Goal: Task Accomplishment & Management: Manage account settings

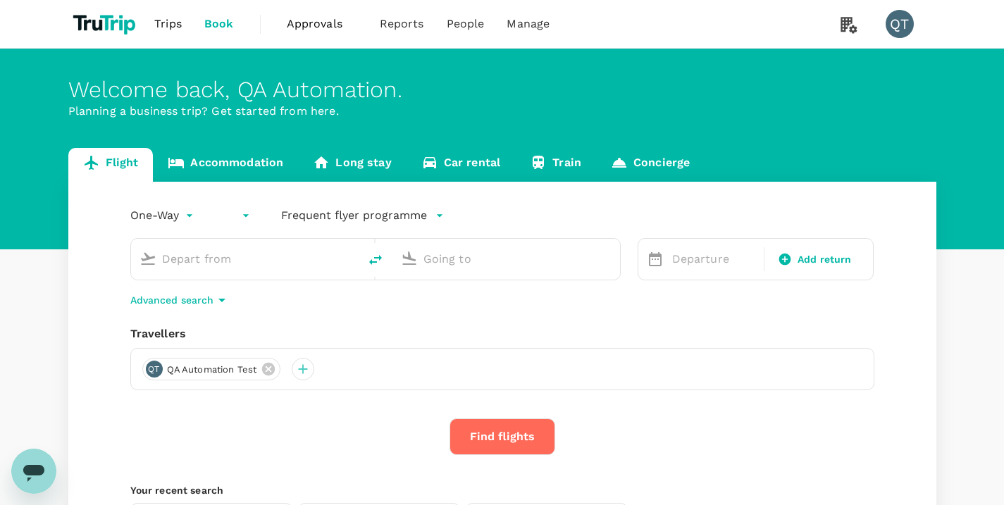
type input "economy-premium-economy"
type input "Singapore Changi (SIN)"
type input "Hong Kong Intl (HKG)"
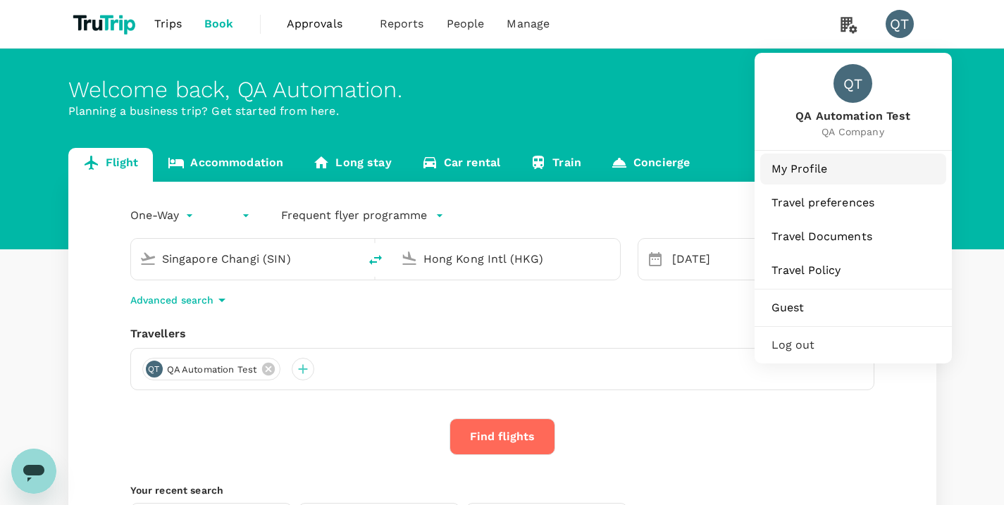
click at [859, 178] on link "My Profile" at bounding box center [853, 169] width 186 height 31
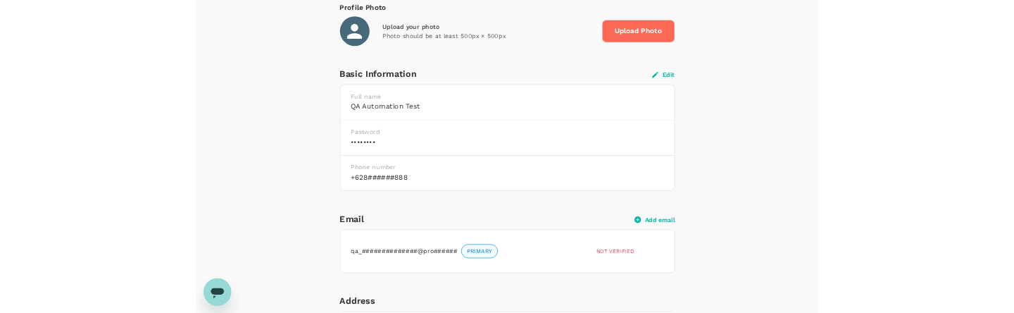
scroll to position [259, 0]
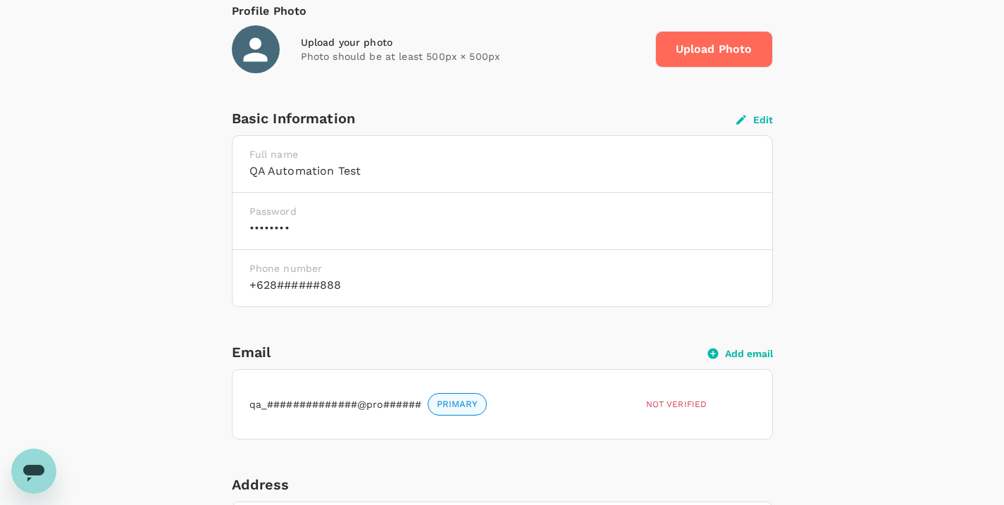
click at [769, 119] on button "Edit" at bounding box center [754, 119] width 37 height 13
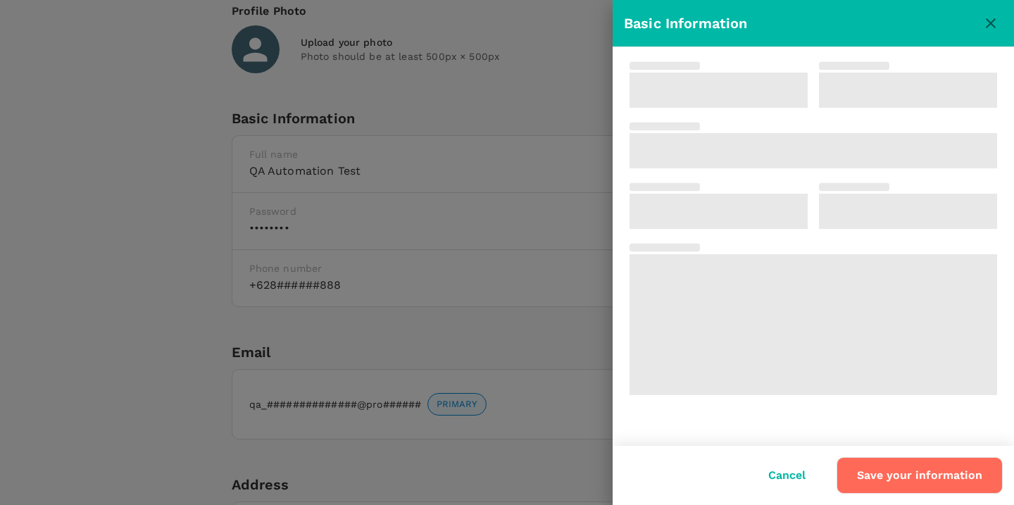
type input "QA Automation"
type input "Test"
type input "62"
type input "8888888888"
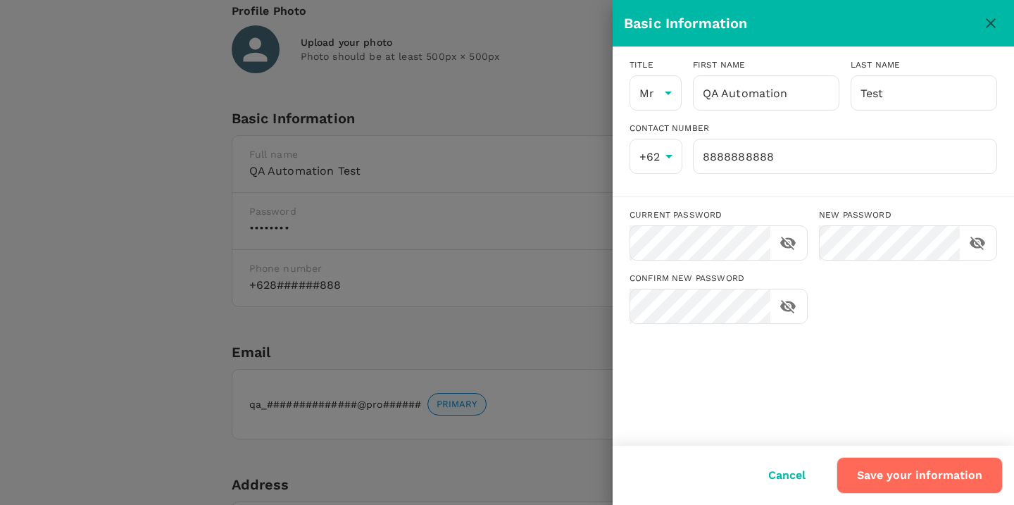
click at [1003, 23] on div "Basic Information" at bounding box center [813, 23] width 401 height 46
click at [988, 22] on icon "close" at bounding box center [990, 23] width 17 height 17
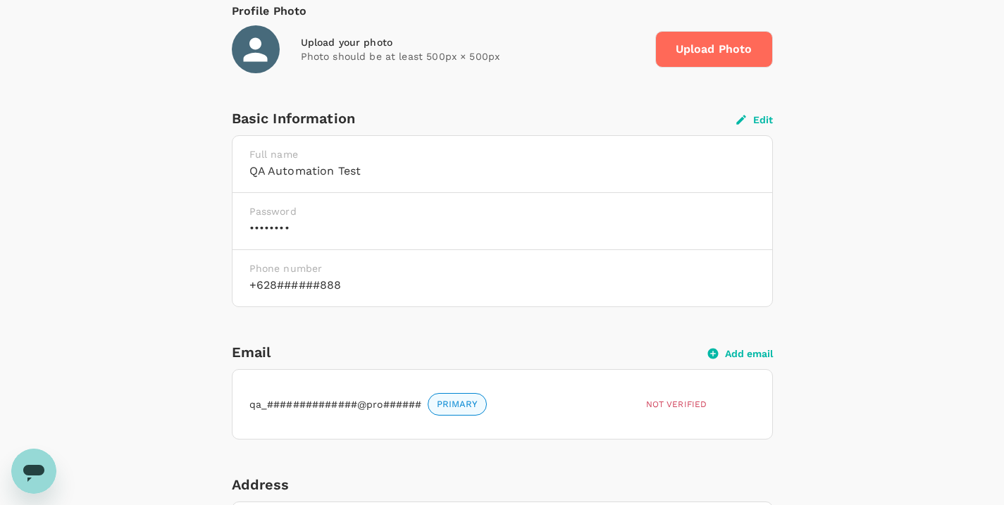
click at [751, 120] on button "Edit" at bounding box center [754, 119] width 37 height 13
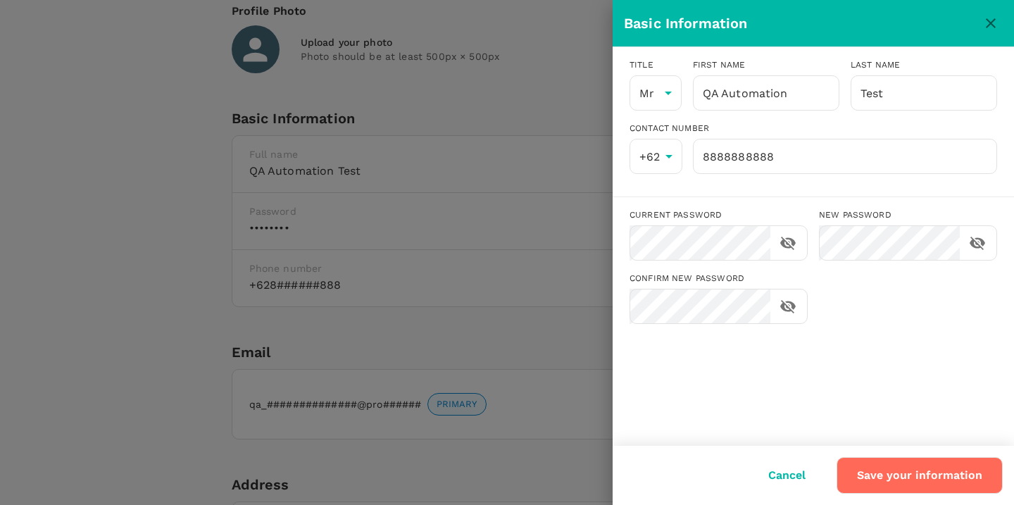
click at [989, 24] on icon "close" at bounding box center [991, 23] width 10 height 10
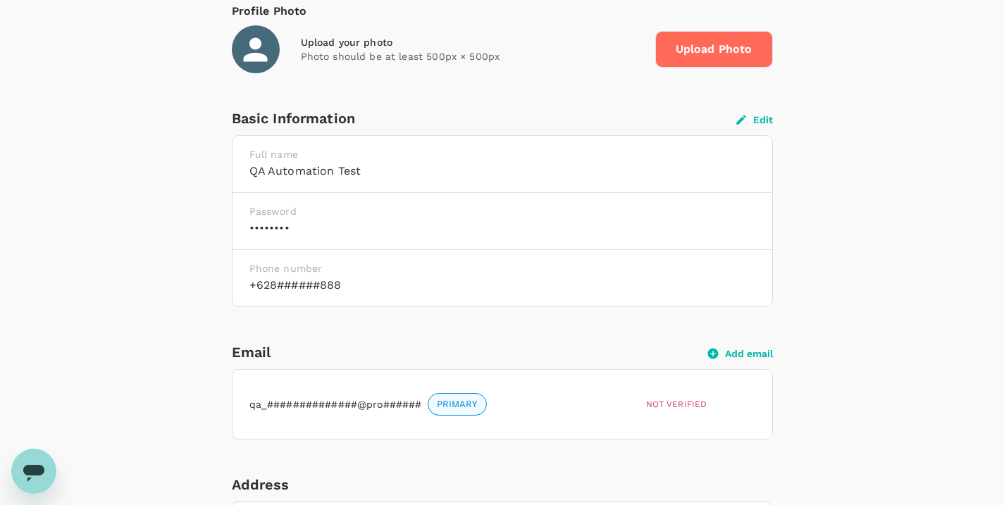
click at [756, 122] on button "Edit" at bounding box center [754, 119] width 37 height 13
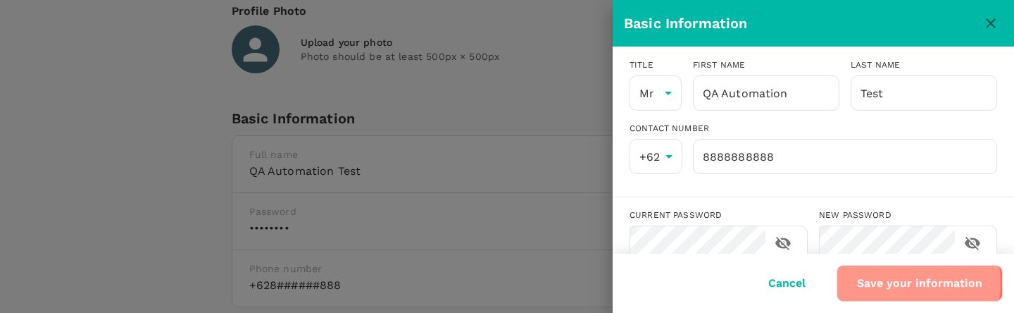
click at [890, 282] on button "Save your information" at bounding box center [920, 283] width 166 height 37
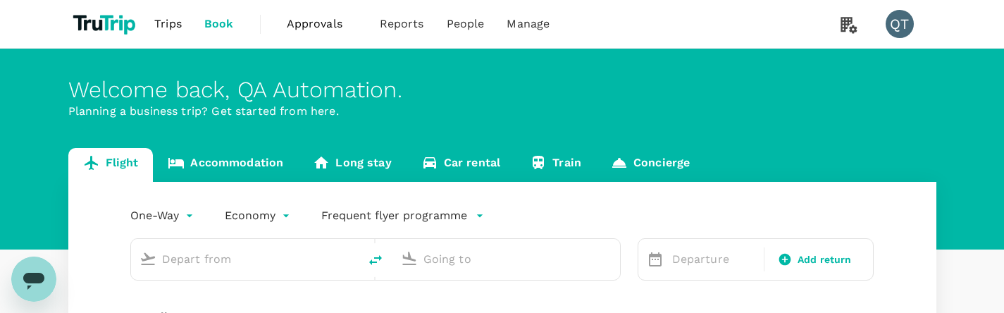
type input "economy-premium-economy"
type input "Singapore Changi (SIN)"
type input "Hong Kong Intl (HKG)"
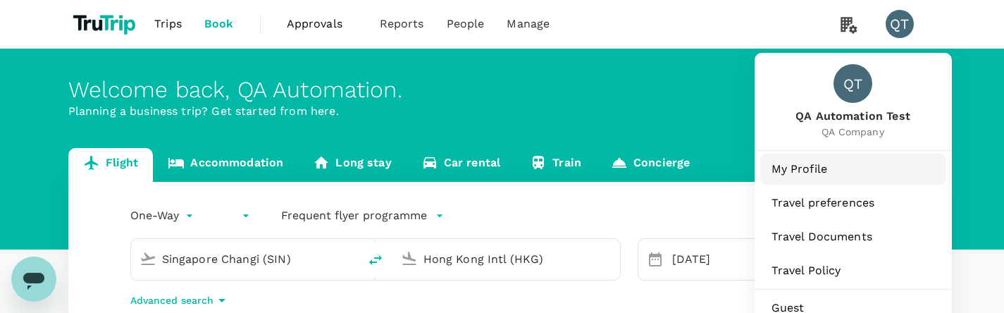
click at [868, 174] on span "My Profile" at bounding box center [852, 169] width 163 height 17
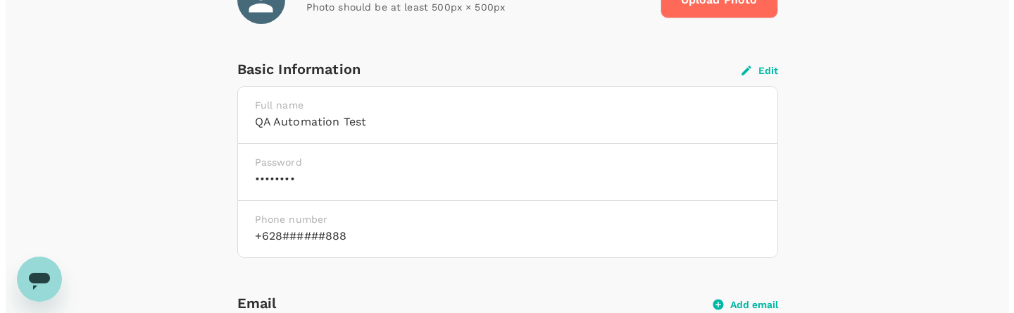
scroll to position [285, 0]
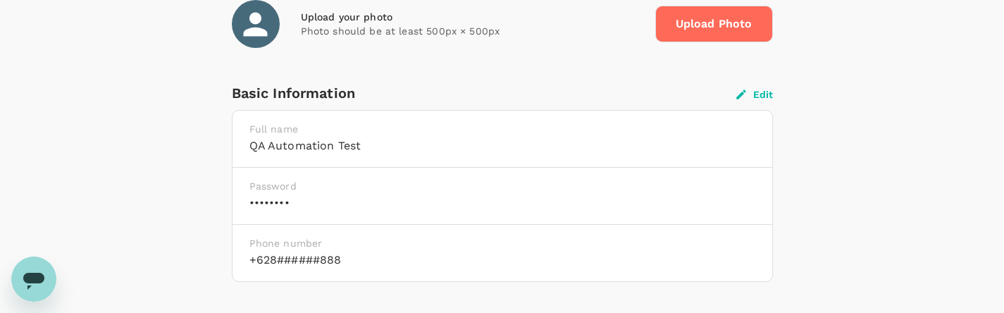
click at [760, 91] on button "Edit" at bounding box center [754, 94] width 37 height 13
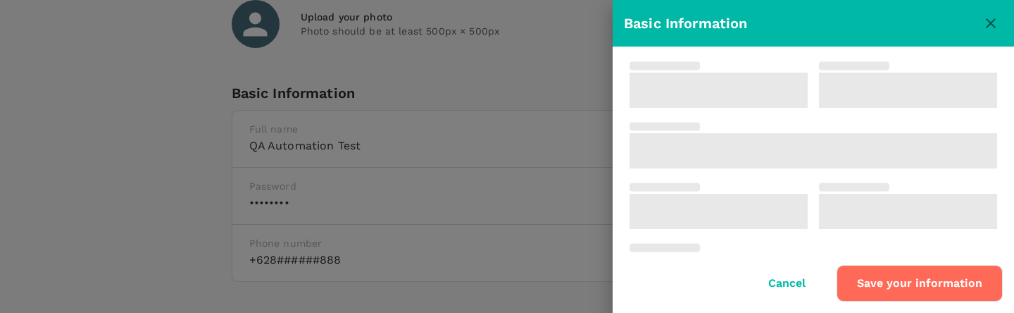
type input "QA Automation"
type input "Test"
type input "62"
type input "8888888888"
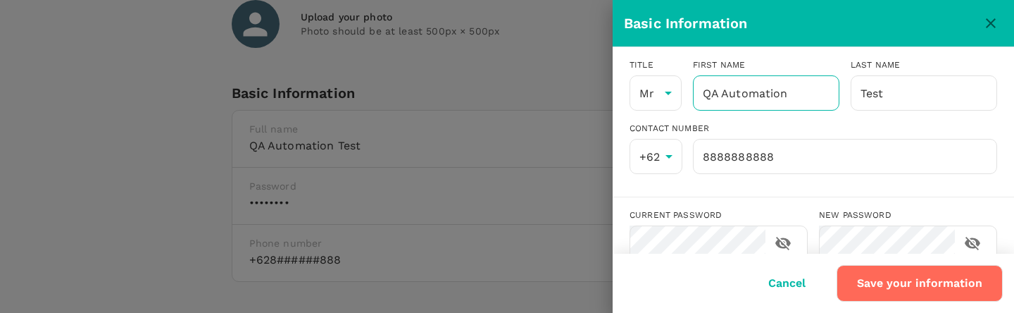
click at [800, 96] on input "QA Automation" at bounding box center [766, 92] width 146 height 35
drag, startPoint x: 896, startPoint y: 94, endPoint x: 823, endPoint y: 82, distance: 73.6
click at [823, 82] on div "Title Mr Mr [PERSON_NAME] First name QA Automation ​ Last name Test ​" at bounding box center [807, 78] width 379 height 63
type input "Test"
click at [909, 280] on button "Save your information" at bounding box center [920, 283] width 166 height 37
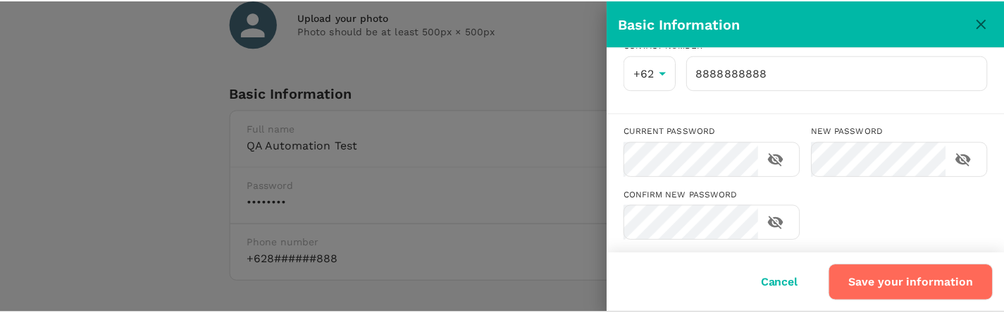
scroll to position [88, 0]
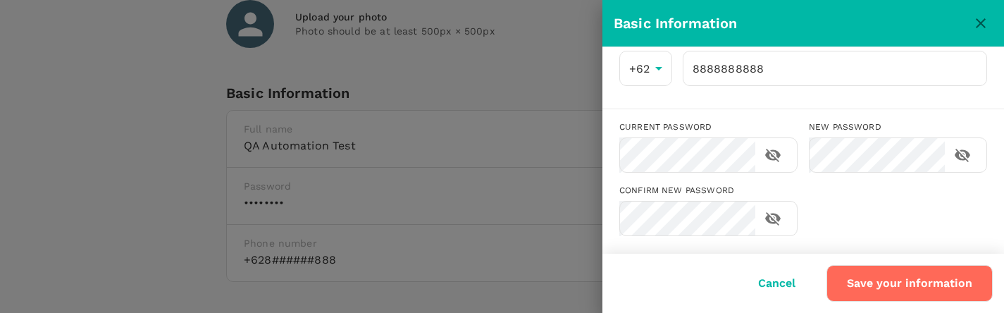
click at [892, 287] on div "Basic Information Title Mr Mr [PERSON_NAME] First name QA Automation ​ Last nam…" at bounding box center [502, 156] width 1004 height 313
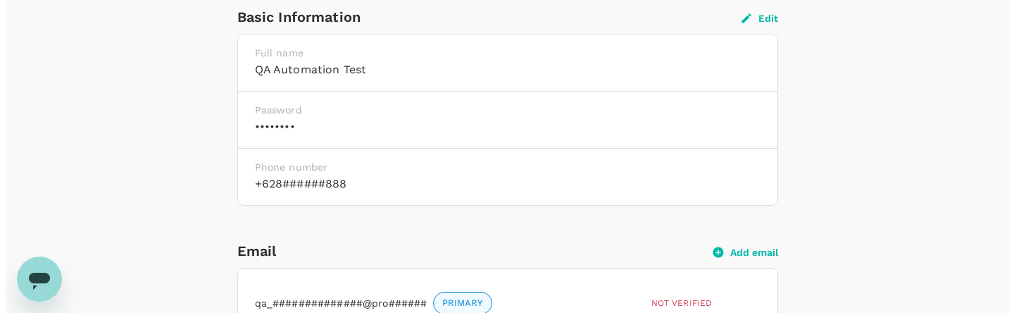
scroll to position [179, 0]
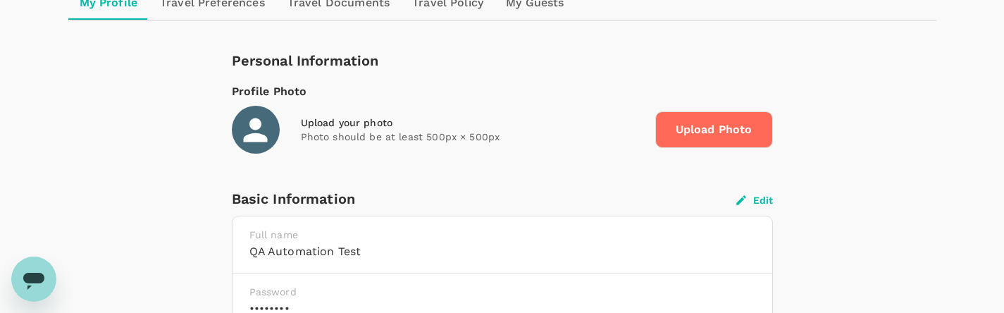
click at [757, 195] on button "Edit" at bounding box center [754, 200] width 37 height 13
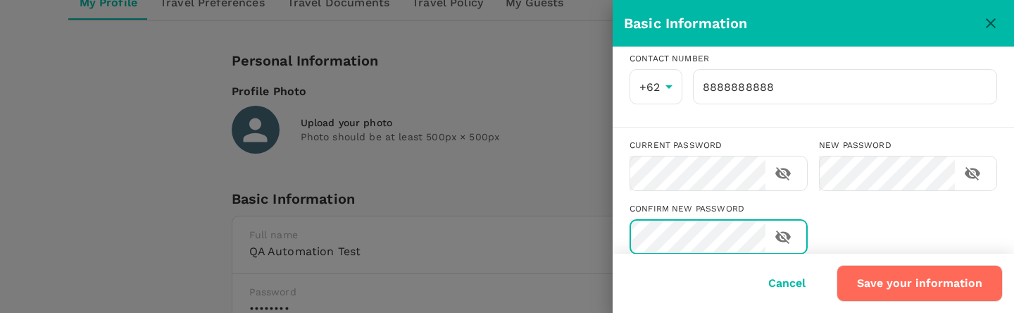
scroll to position [46, 0]
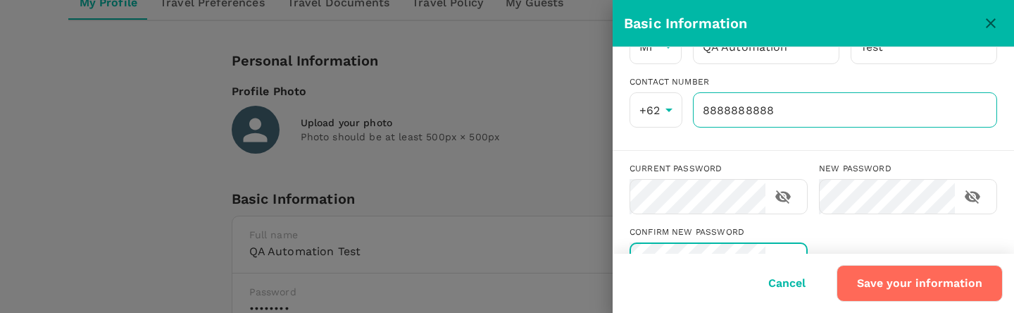
click at [775, 118] on input "8888888888" at bounding box center [845, 109] width 304 height 35
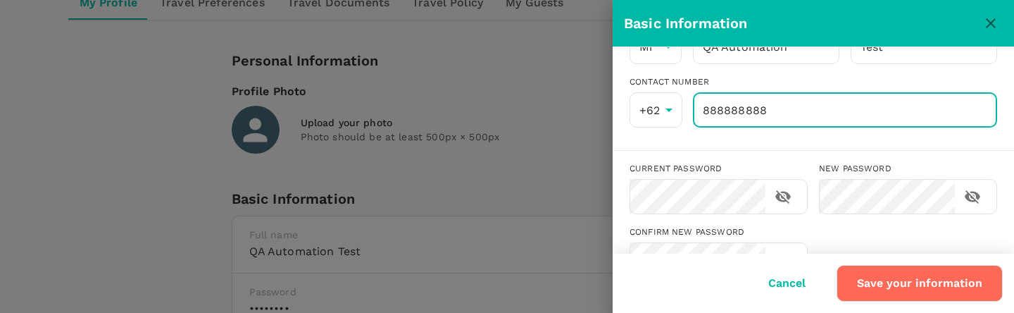
type input "8888888888"
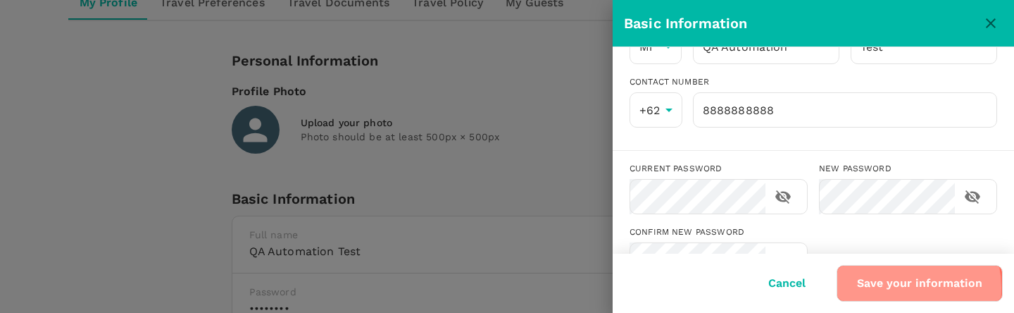
click at [894, 287] on button "Save your information" at bounding box center [920, 283] width 166 height 37
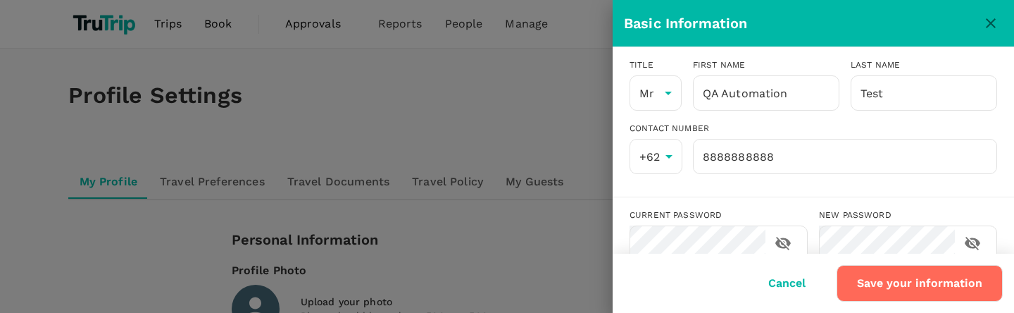
scroll to position [93, 0]
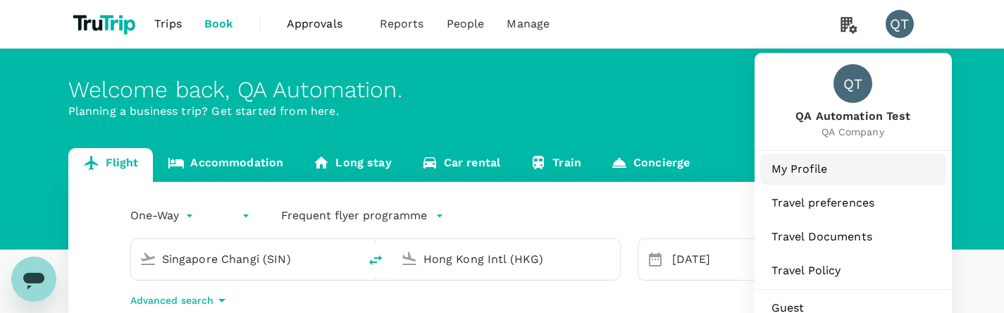
click at [833, 163] on span "My Profile" at bounding box center [852, 169] width 163 height 17
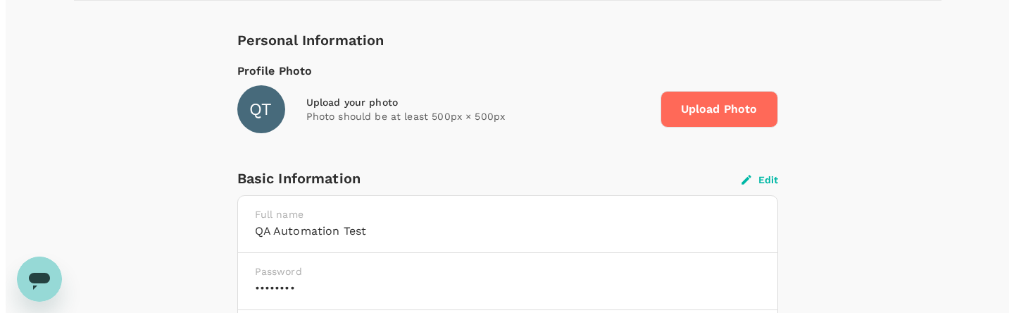
scroll to position [213, 0]
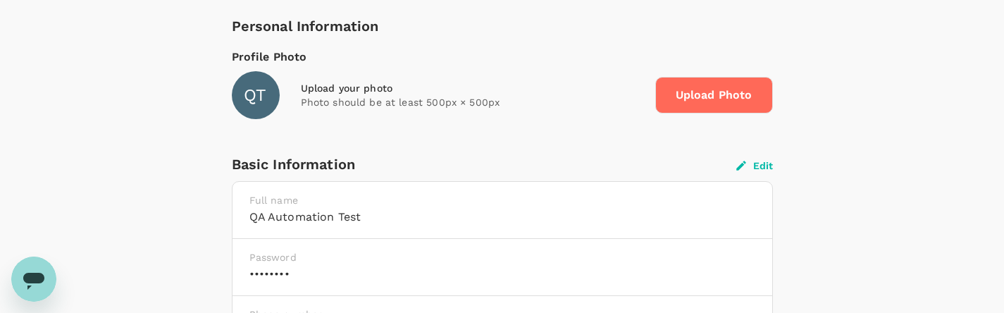
click at [757, 166] on button "Edit" at bounding box center [754, 165] width 37 height 13
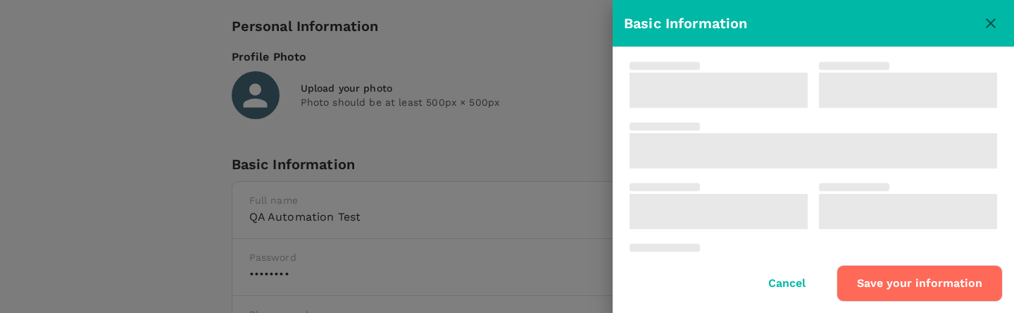
scroll to position [0, 0]
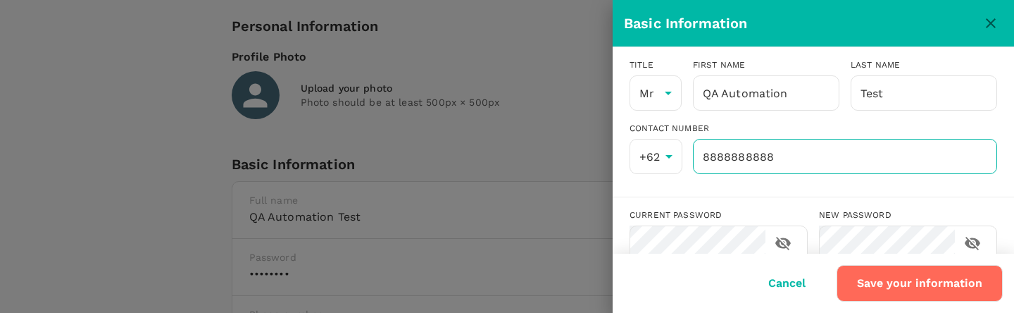
type input "QA Automation"
type input "Test"
type input "62"
type input "8888888888"
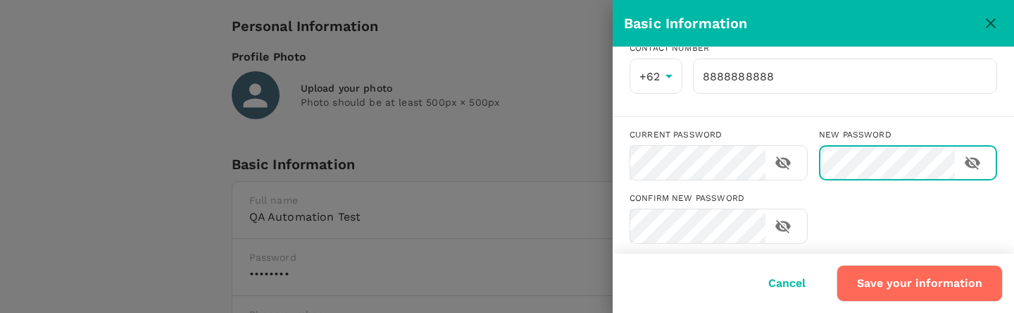
scroll to position [93, 0]
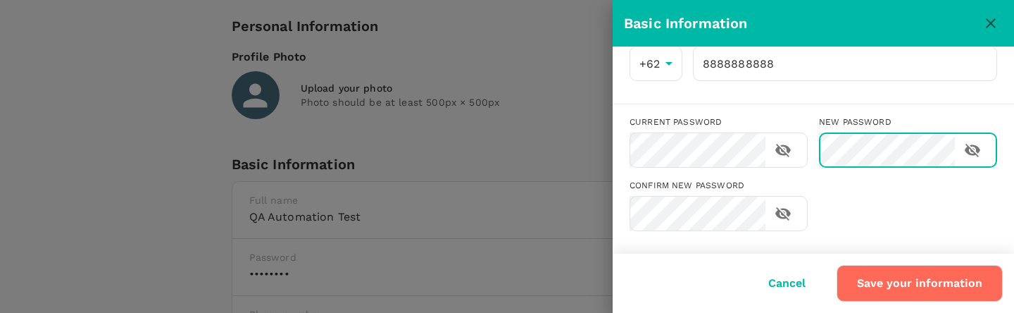
click at [938, 277] on button "Save your information" at bounding box center [920, 283] width 166 height 37
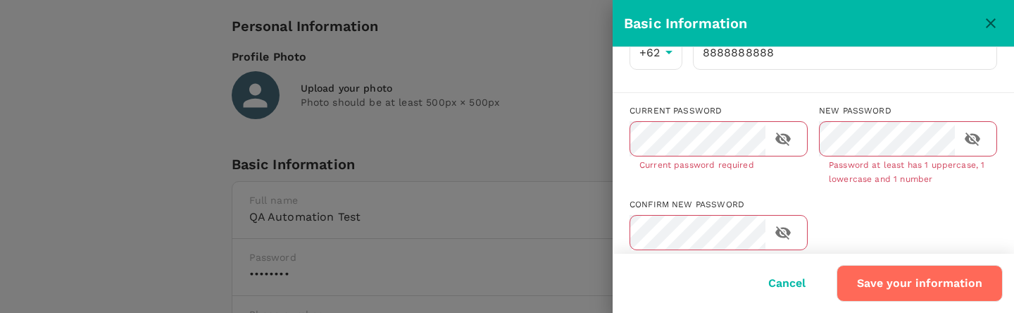
scroll to position [154, 0]
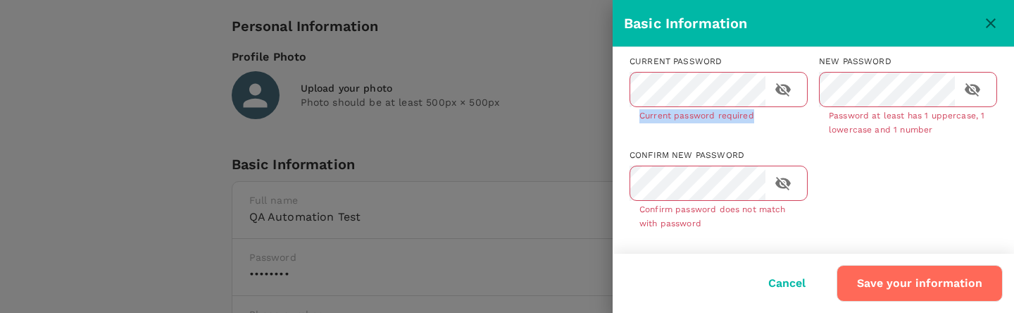
drag, startPoint x: 766, startPoint y: 117, endPoint x: 639, endPoint y: 117, distance: 127.5
click at [639, 117] on p "Current password required" at bounding box center [718, 116] width 158 height 14
copy p "Current password required"
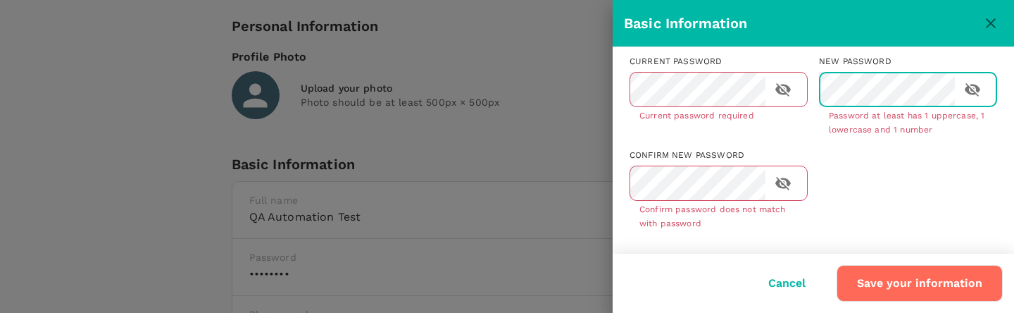
scroll to position [0, 0]
click at [911, 293] on button "Save your information" at bounding box center [920, 283] width 166 height 37
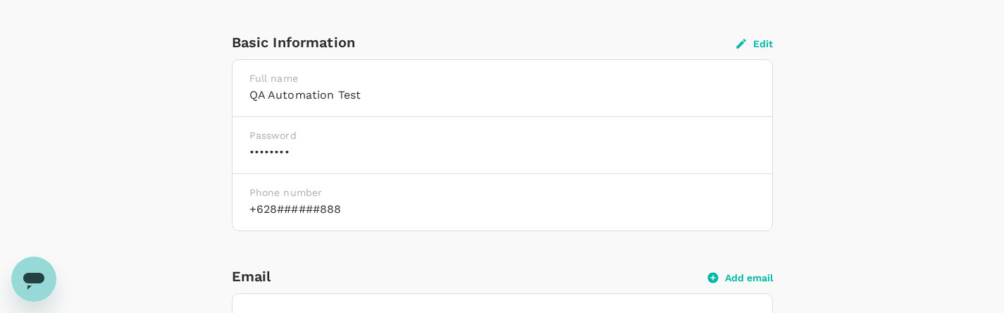
scroll to position [305, 0]
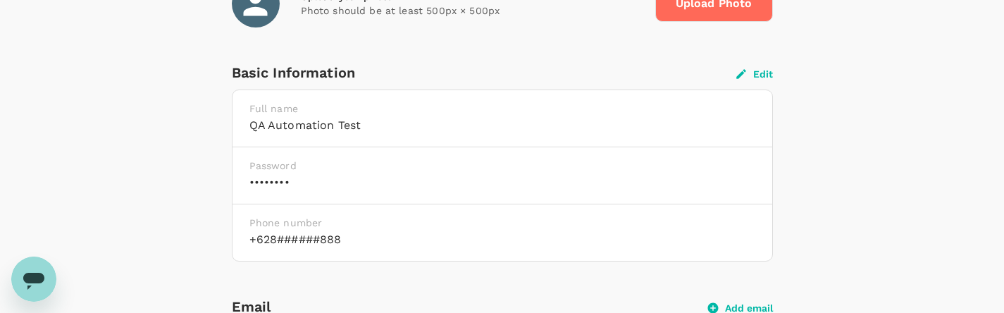
click at [748, 79] on div "Basic Information Edit" at bounding box center [502, 72] width 541 height 23
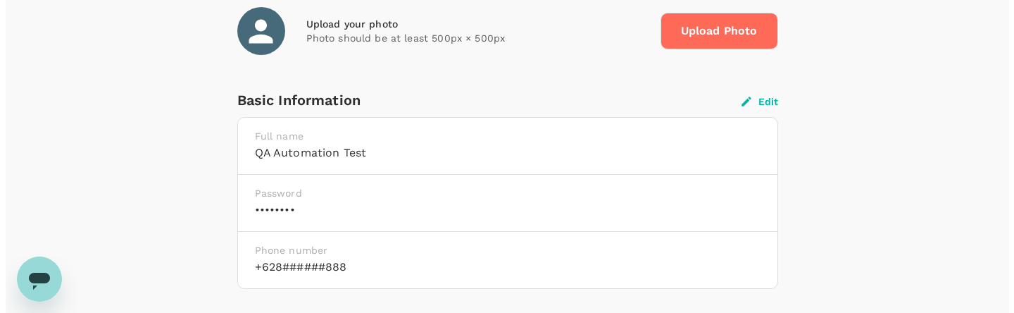
scroll to position [201, 0]
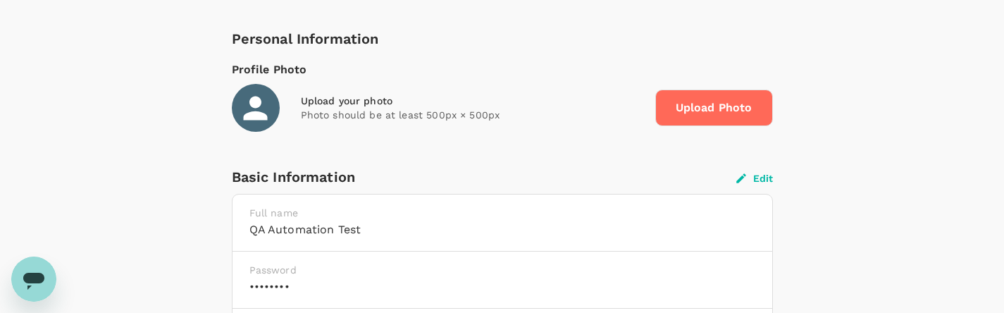
click at [755, 183] on button "Edit" at bounding box center [754, 178] width 37 height 13
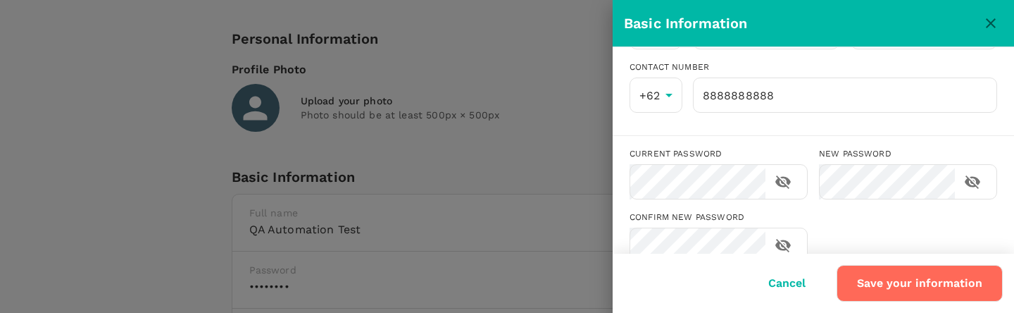
scroll to position [93, 0]
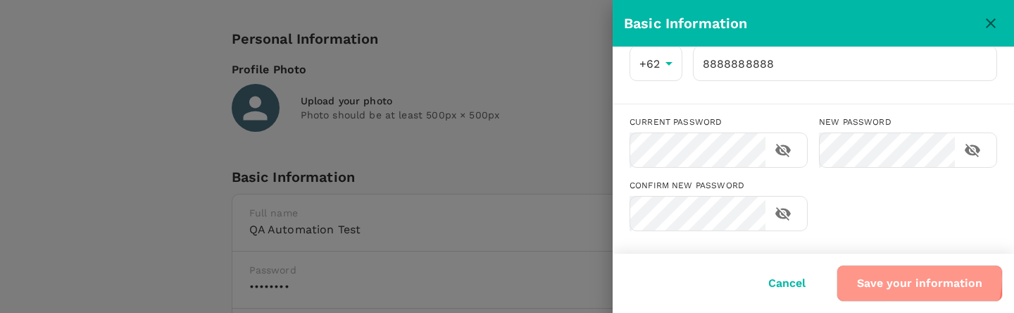
click at [920, 279] on button "Save your information" at bounding box center [920, 283] width 166 height 37
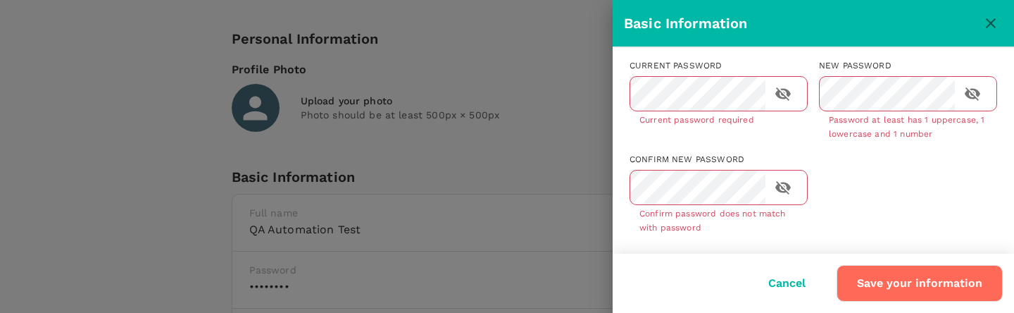
scroll to position [154, 0]
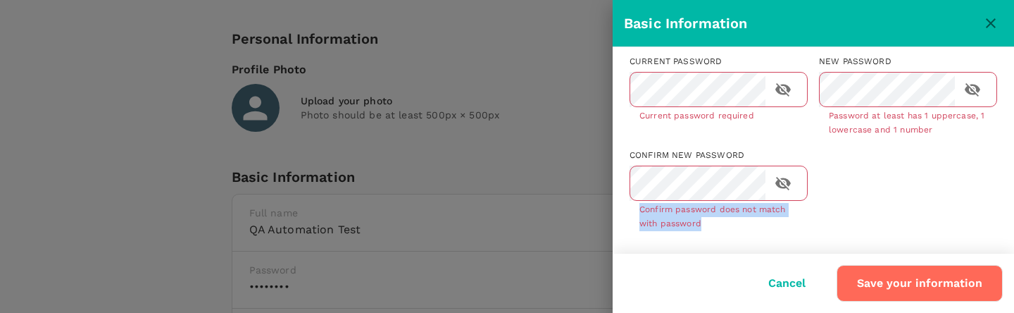
drag, startPoint x: 669, startPoint y: 222, endPoint x: 642, endPoint y: 217, distance: 27.9
click at [642, 217] on p "Confirm password does not match with password" at bounding box center [718, 217] width 158 height 28
copy p "Confirm password does not match with password"
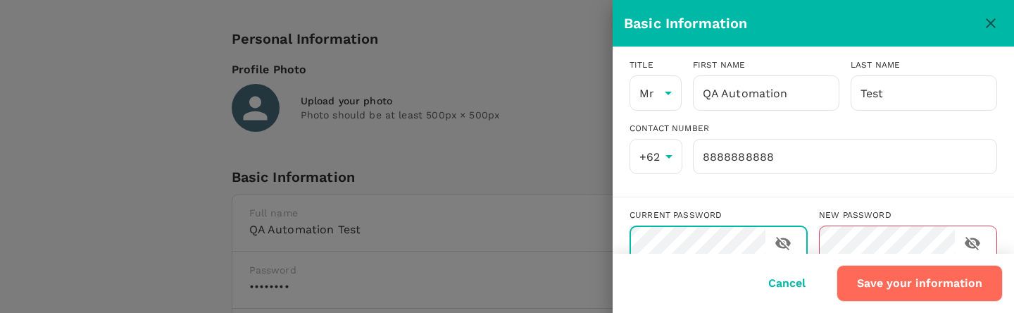
scroll to position [0, 0]
click at [757, 92] on input "QA Automation" at bounding box center [766, 92] width 146 height 35
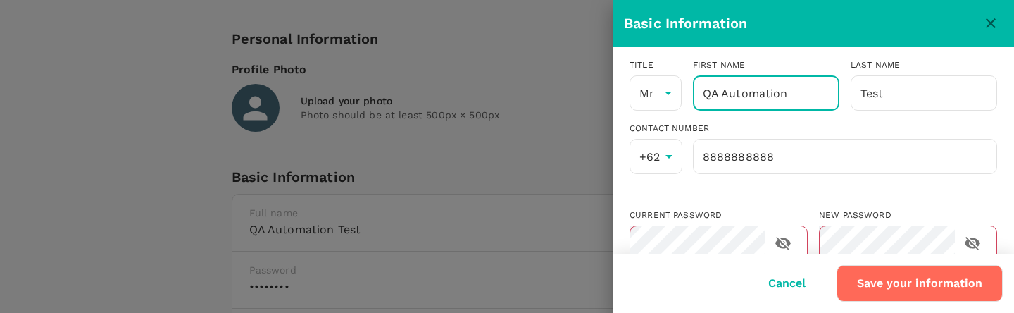
paste input "123!@#"
type input "123!@#"
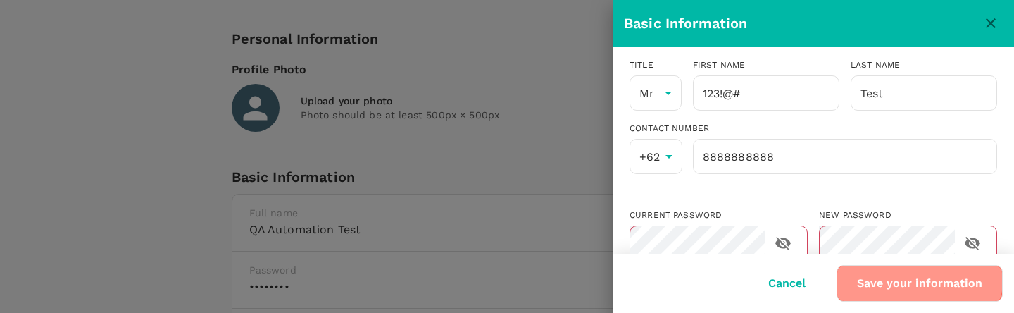
click at [920, 275] on button "Save your information" at bounding box center [920, 283] width 166 height 37
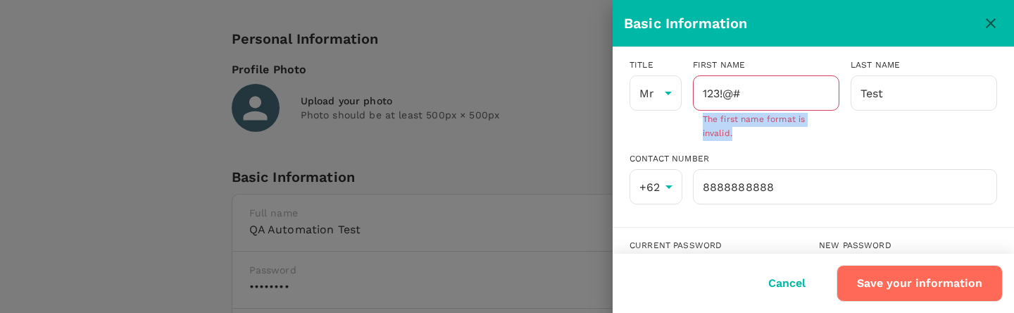
drag, startPoint x: 732, startPoint y: 135, endPoint x: 702, endPoint y: 123, distance: 31.9
click at [703, 123] on p "The first name format is invalid." at bounding box center [766, 127] width 127 height 28
copy p "The first name format is invalid."
